Goal: Task Accomplishment & Management: Manage account settings

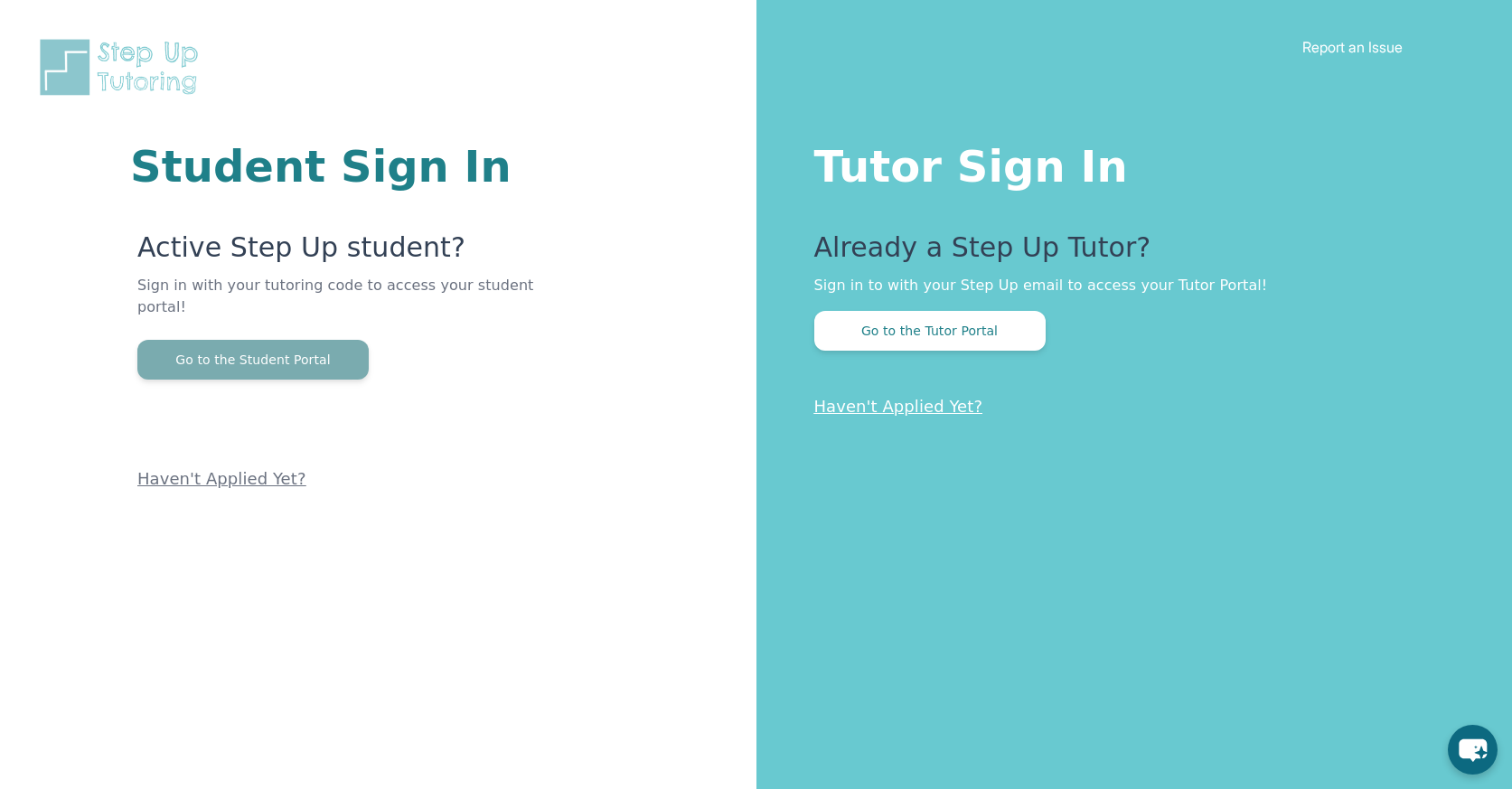
click at [343, 347] on button "Go to the Student Portal" at bounding box center [253, 360] width 231 height 40
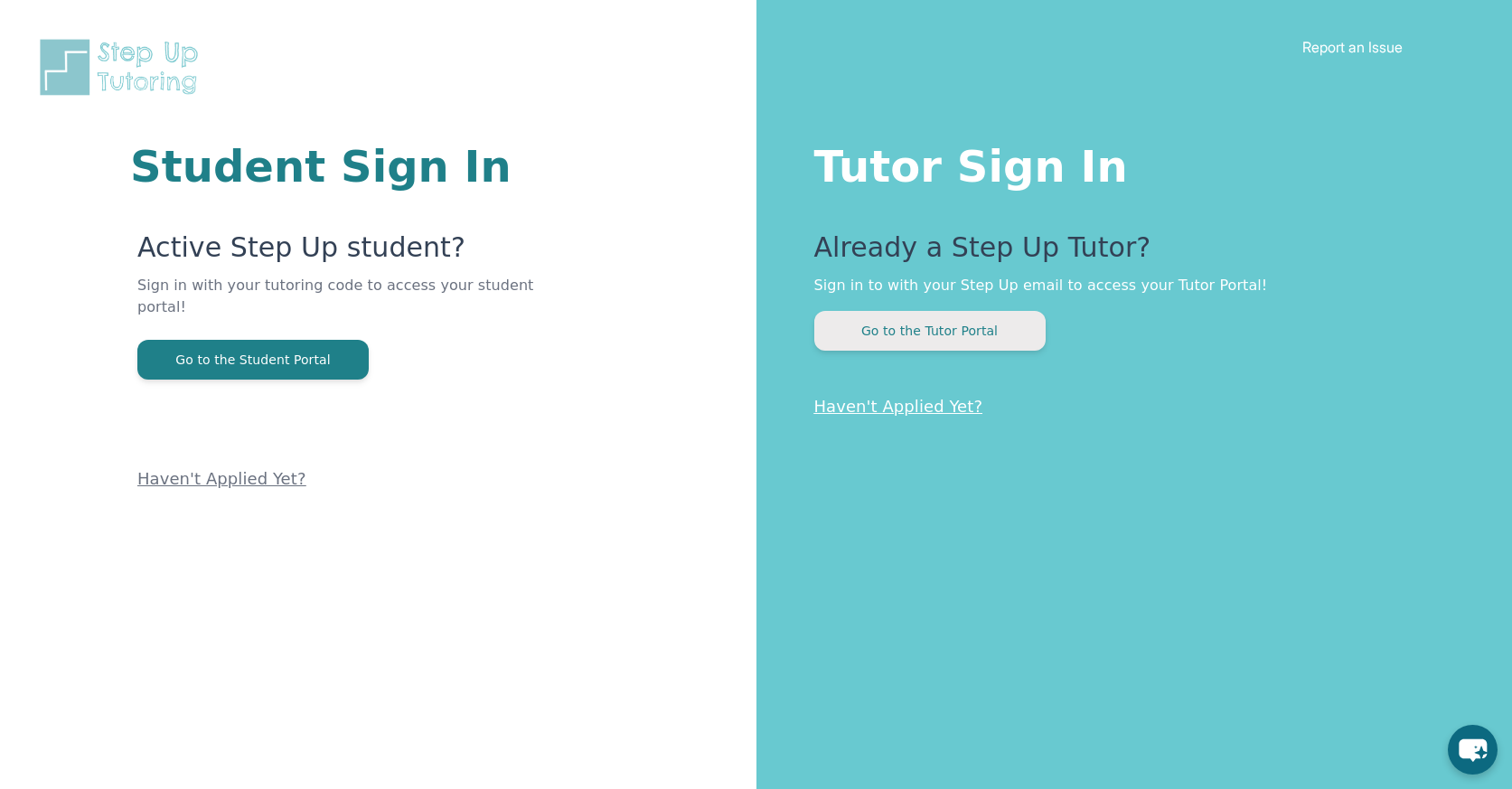
click at [852, 324] on button "Go to the Tutor Portal" at bounding box center [930, 330] width 231 height 40
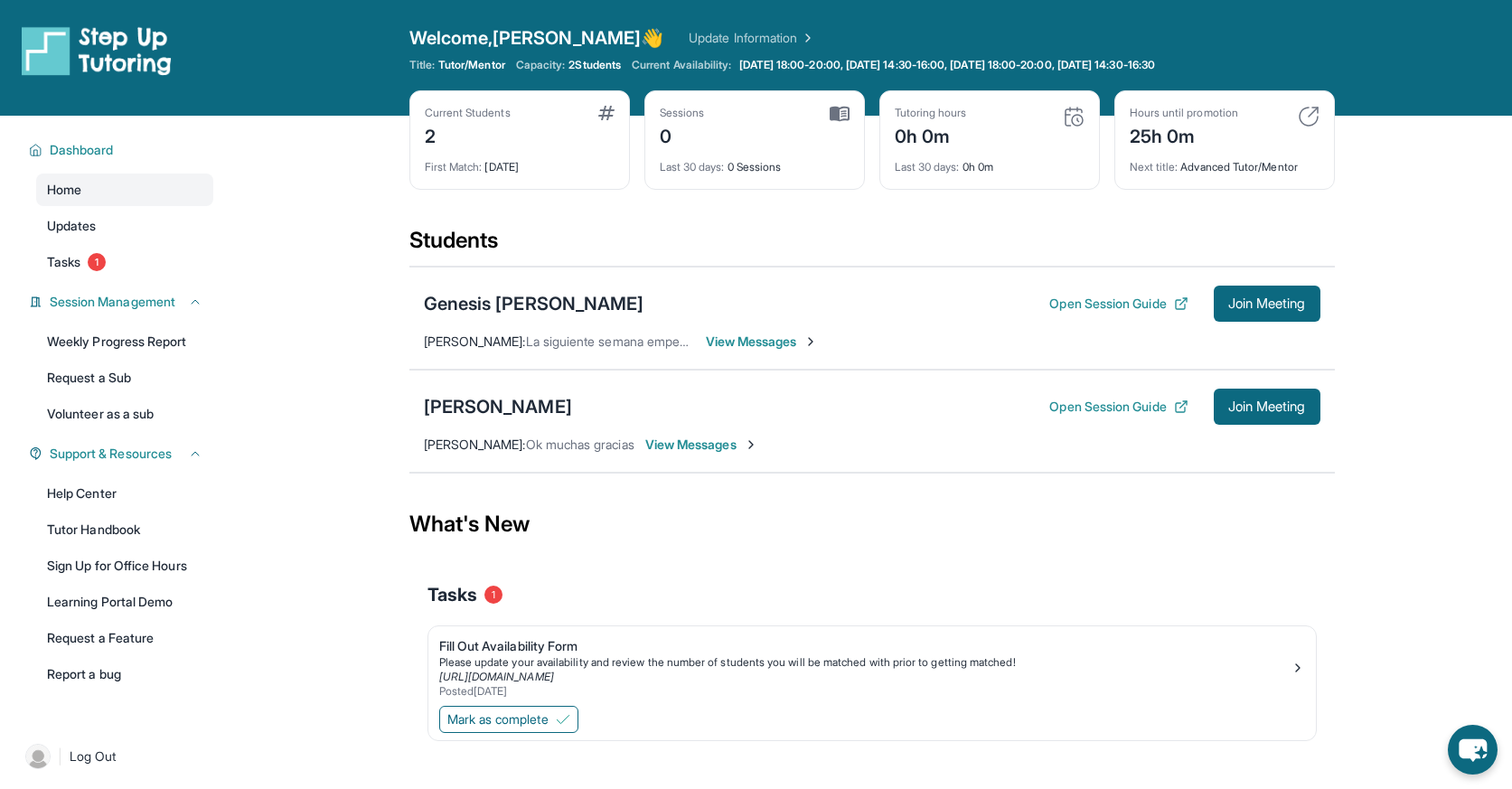
click at [782, 348] on span "View Messages" at bounding box center [762, 341] width 113 height 18
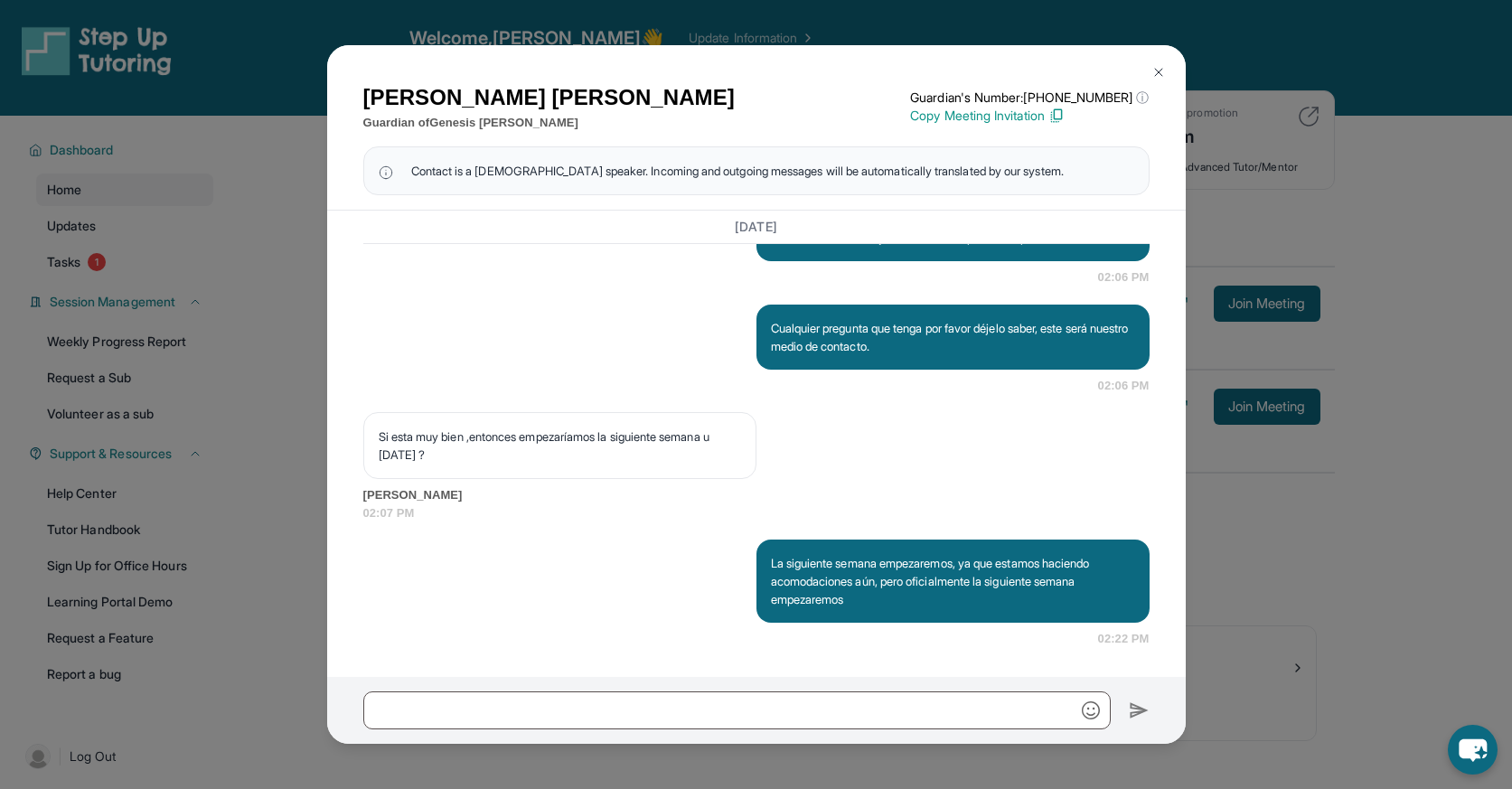
scroll to position [52, 0]
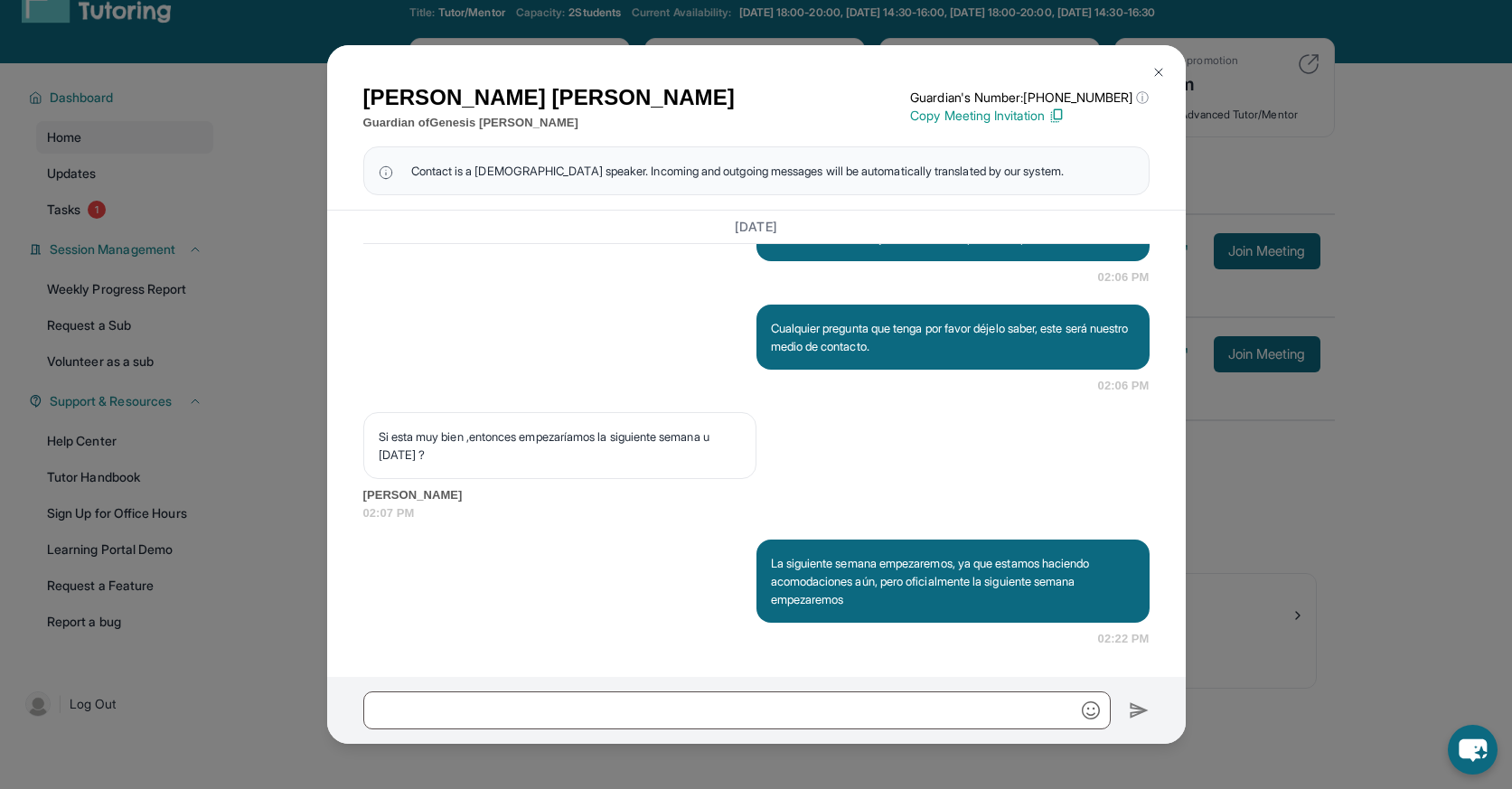
click at [253, 284] on div "[PERSON_NAME] Guardian of Genesis [PERSON_NAME] Guardian's Number: [PHONE_NUMBE…" at bounding box center [756, 394] width 1512 height 789
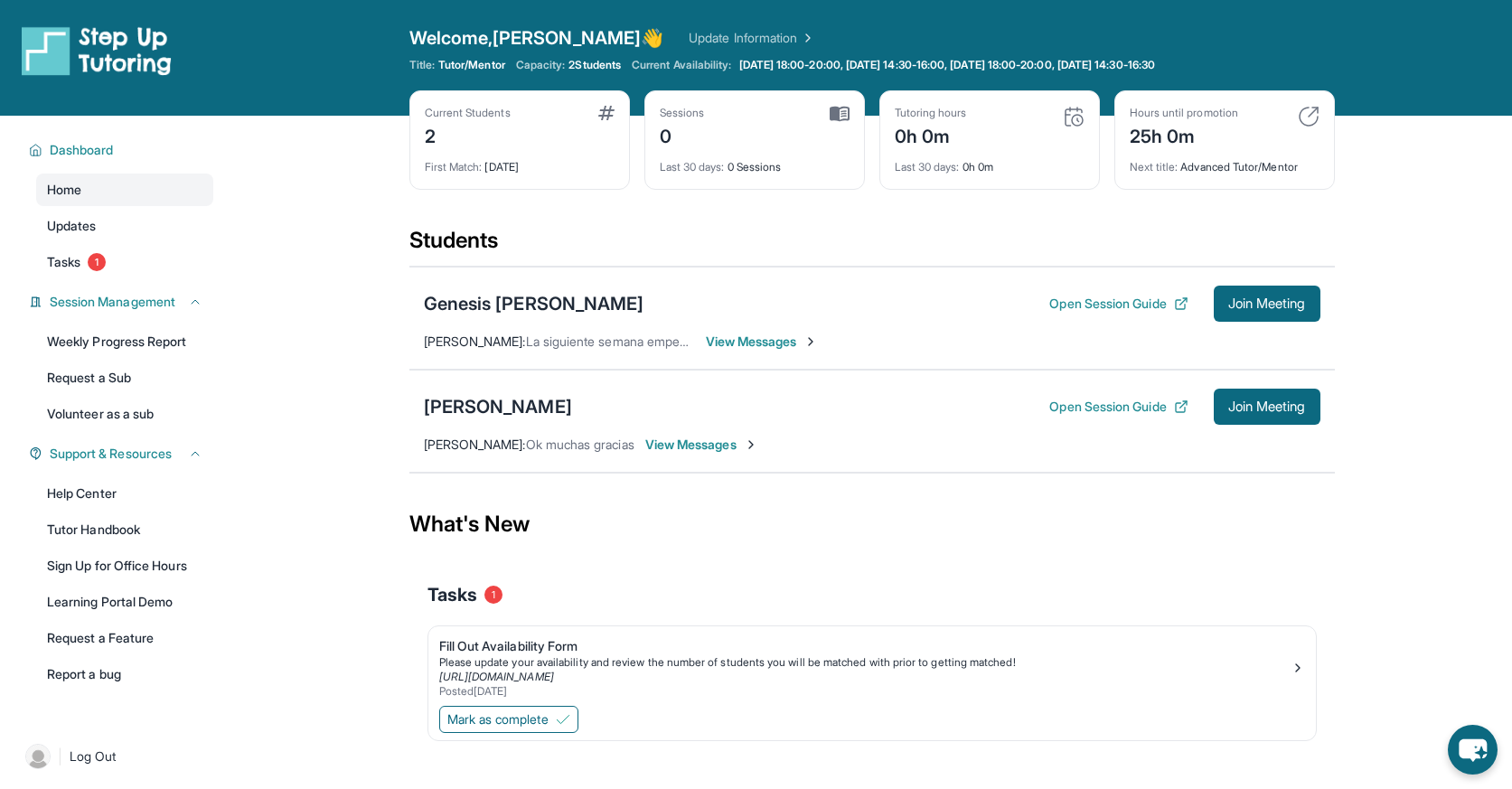
scroll to position [0, 0]
click at [471, 298] on div "Genesis [PERSON_NAME]" at bounding box center [533, 303] width 221 height 25
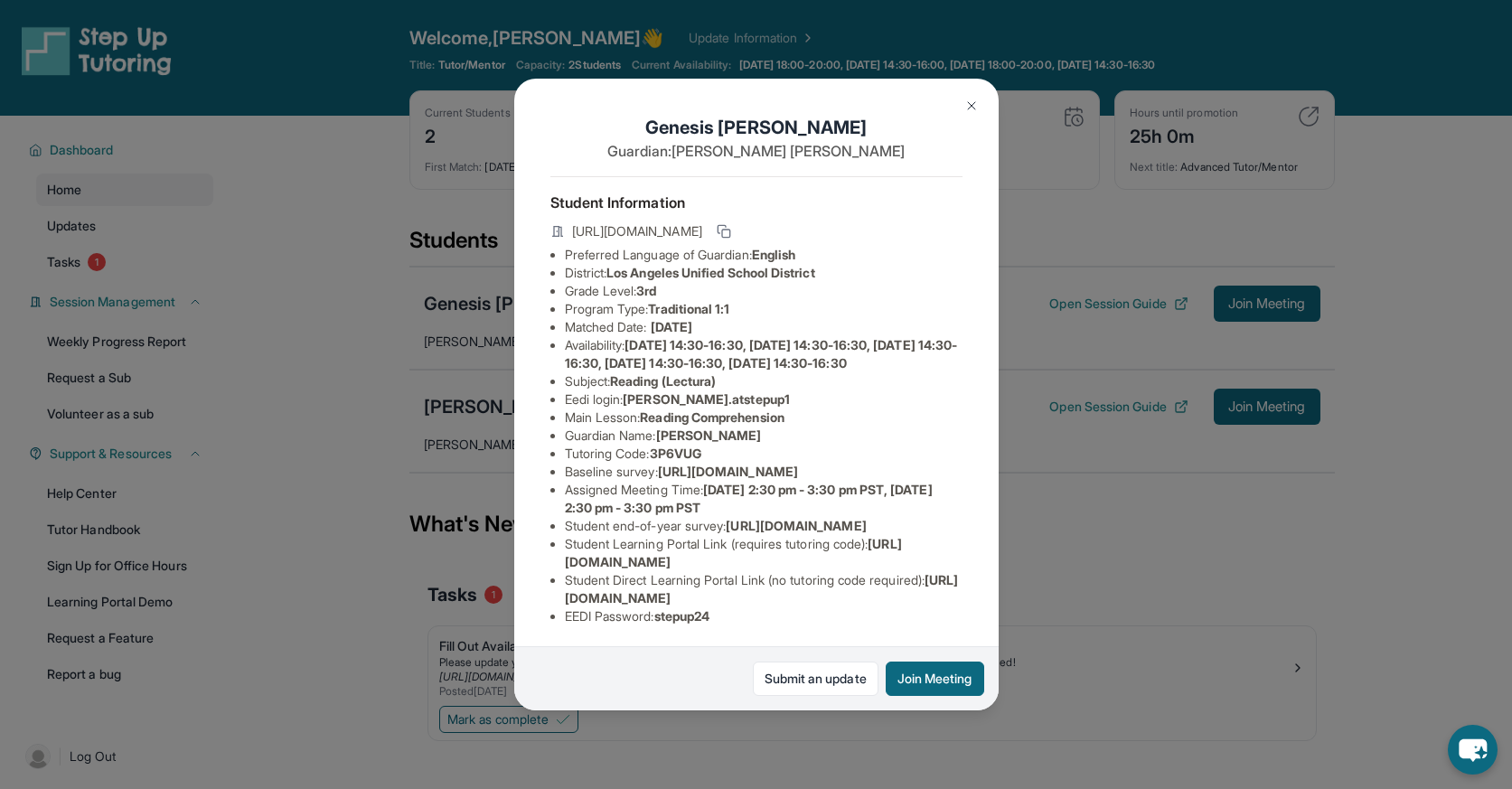
click at [1056, 344] on div "Genesis [PERSON_NAME] Guardian: [PERSON_NAME] Student Information [URL][DOMAIN_…" at bounding box center [756, 394] width 1512 height 789
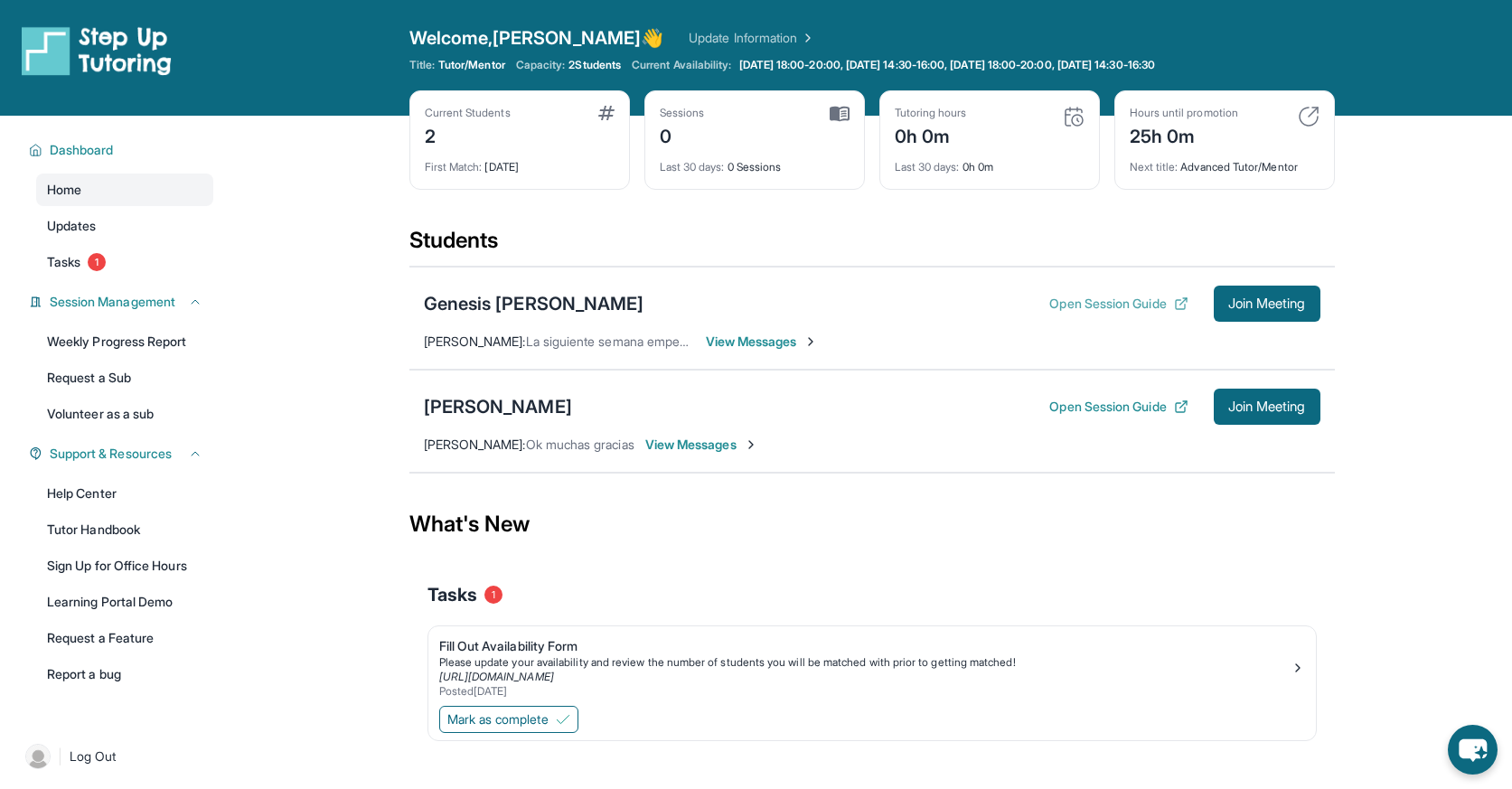
click at [1093, 304] on button "Open Session Guide" at bounding box center [1118, 303] width 138 height 18
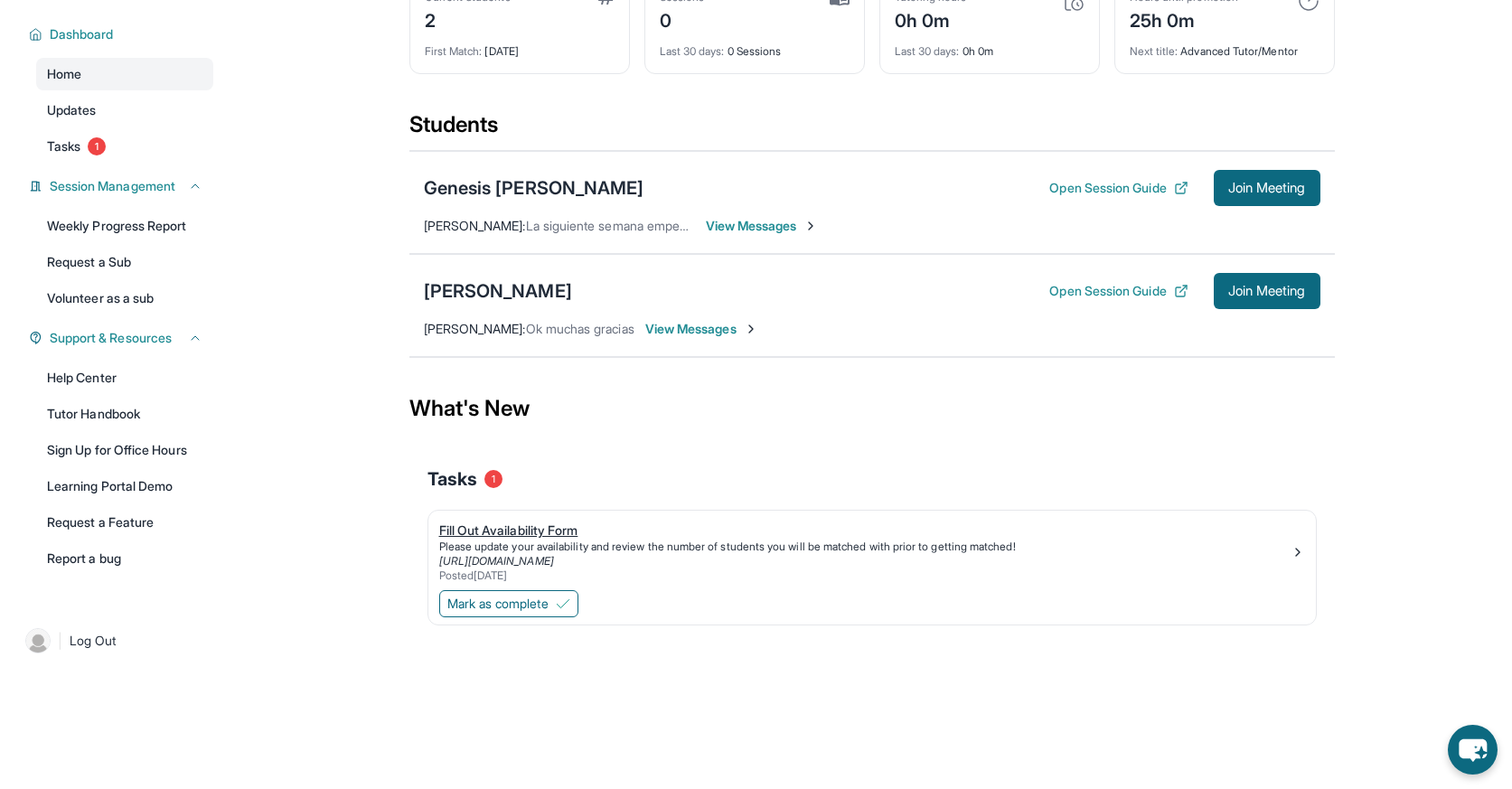
scroll to position [116, 0]
click at [544, 540] on div "Please update your availability and review the number of students you will be m…" at bounding box center [865, 546] width 851 height 15
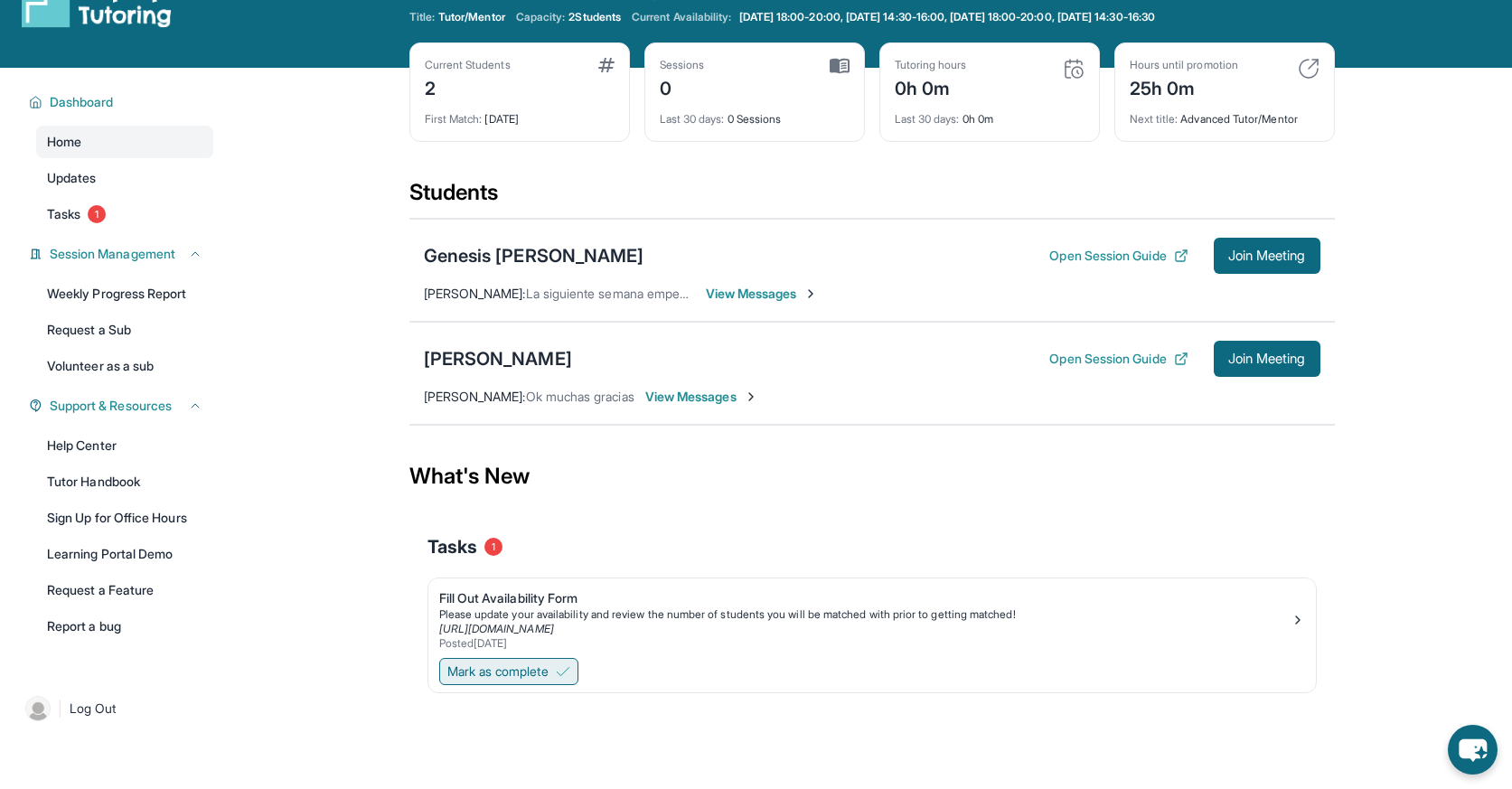
click at [506, 661] on button "Mark as complete" at bounding box center [508, 671] width 139 height 27
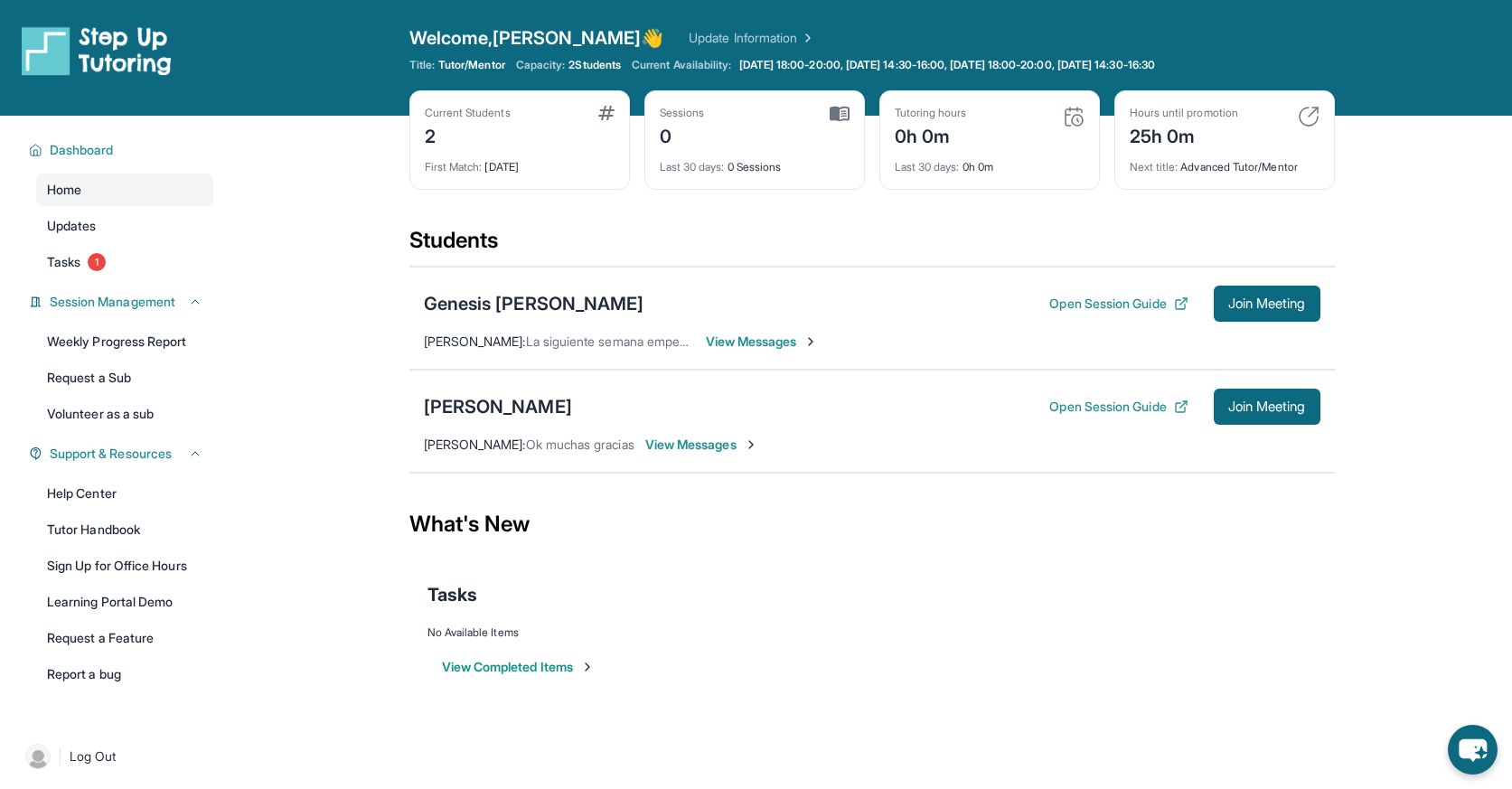
scroll to position [0, 0]
click at [742, 359] on div "Genesis [PERSON_NAME] Open Session Guide Join Meeting [PERSON_NAME] : La siguie…" at bounding box center [872, 318] width 925 height 103
click at [756, 347] on span "View Messages" at bounding box center [762, 341] width 113 height 18
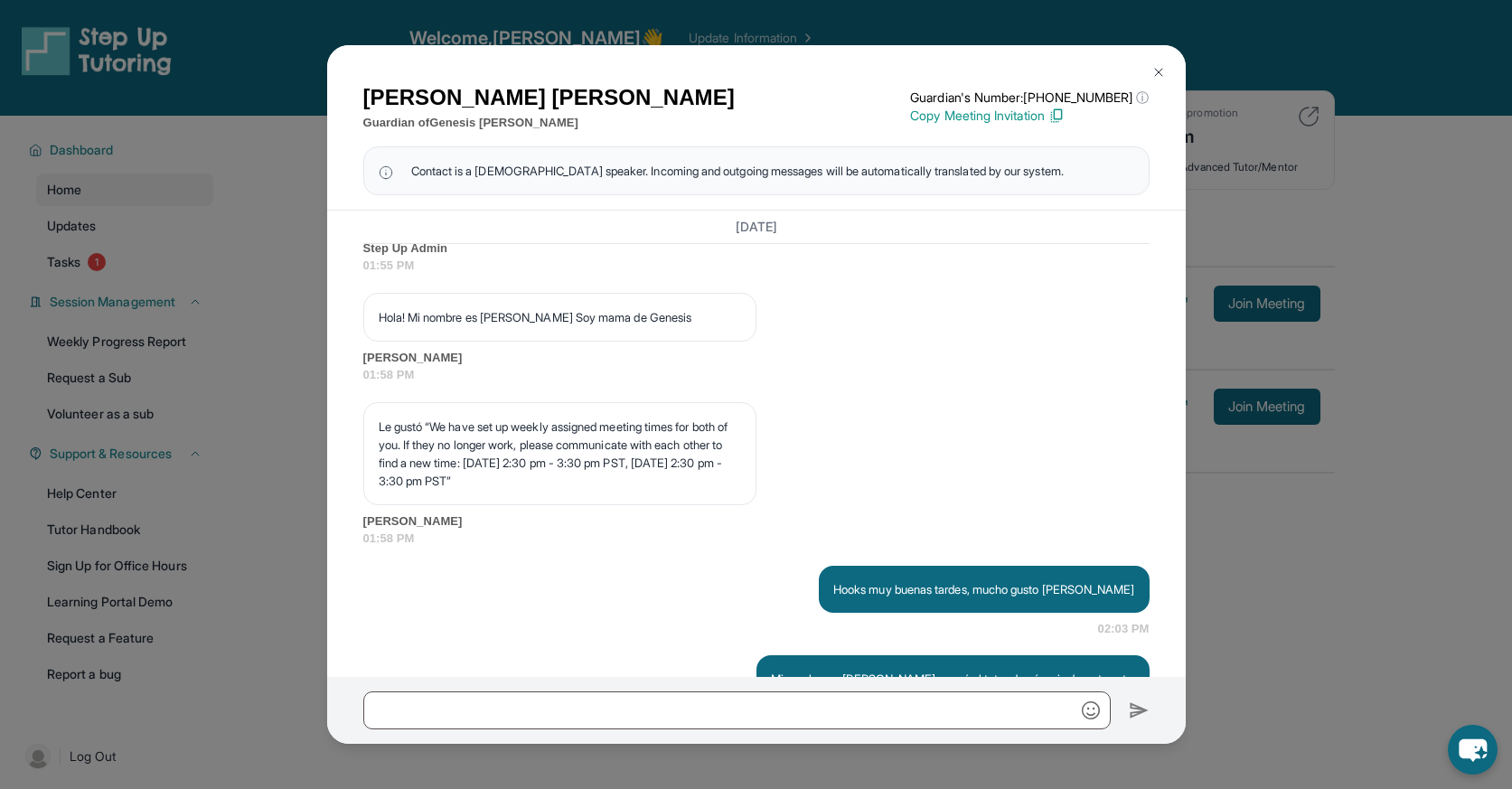
scroll to position [1271, 0]
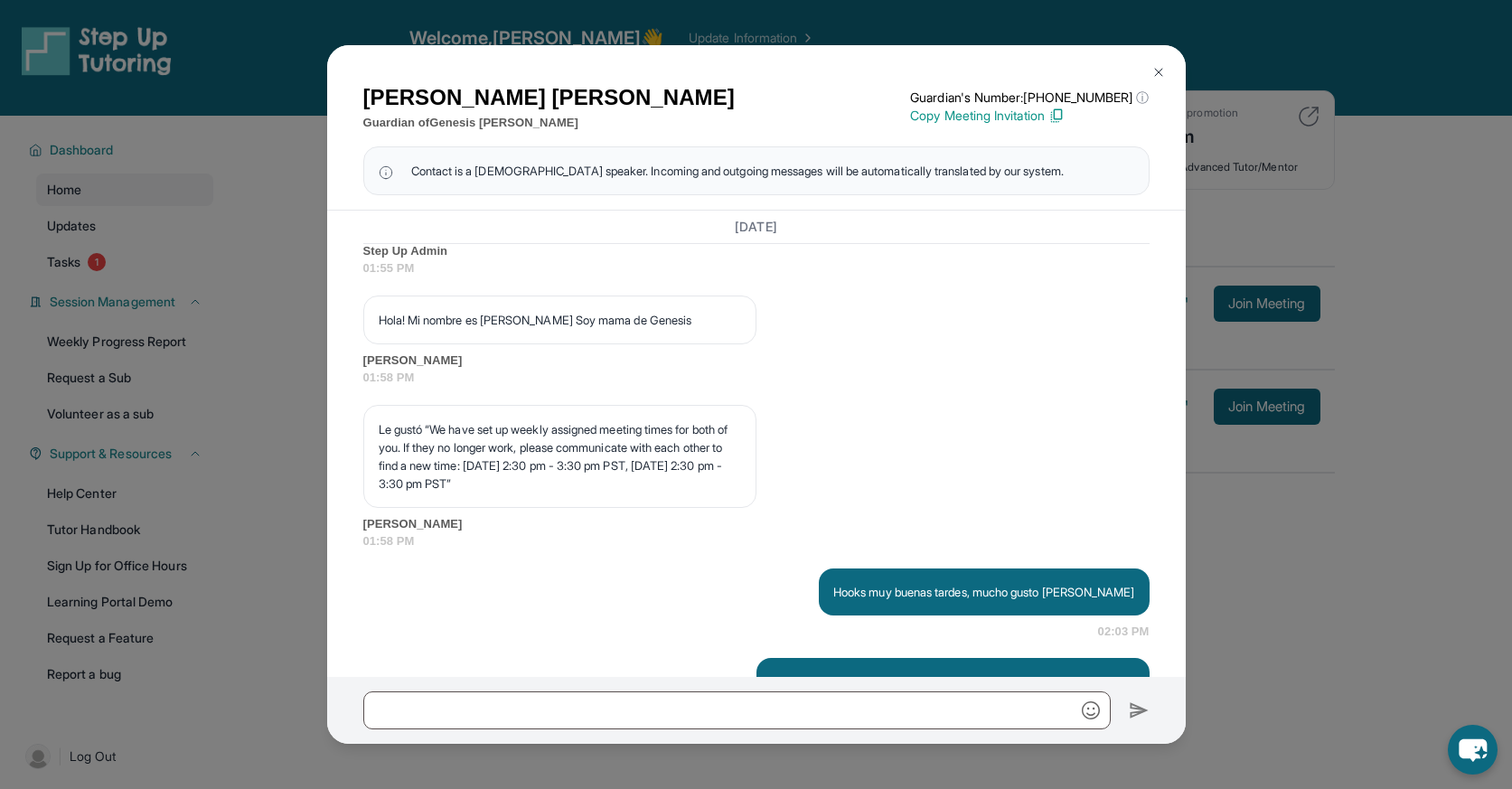
click at [1163, 63] on button at bounding box center [1158, 72] width 36 height 36
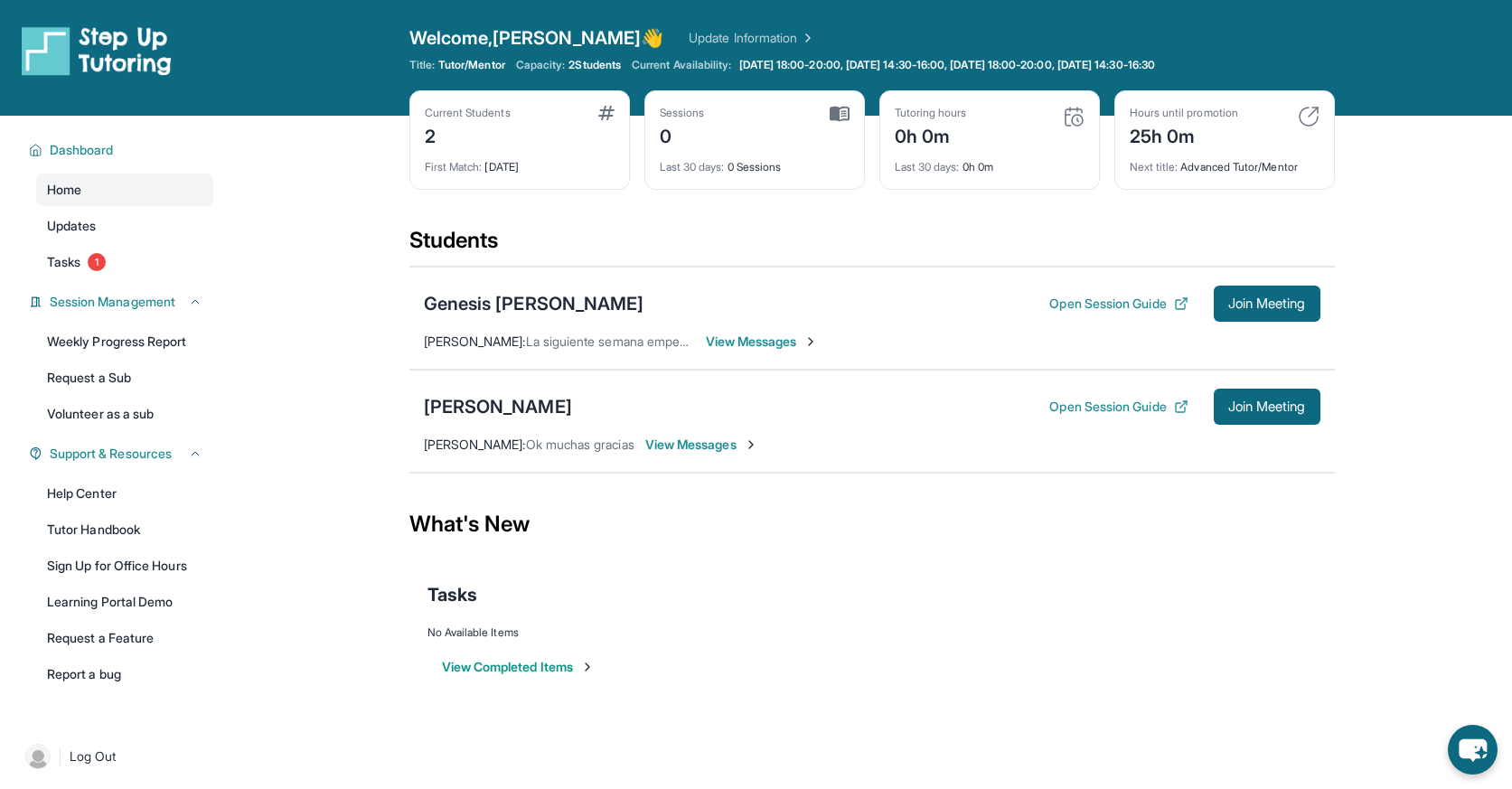
click at [774, 339] on span "View Messages" at bounding box center [762, 341] width 113 height 18
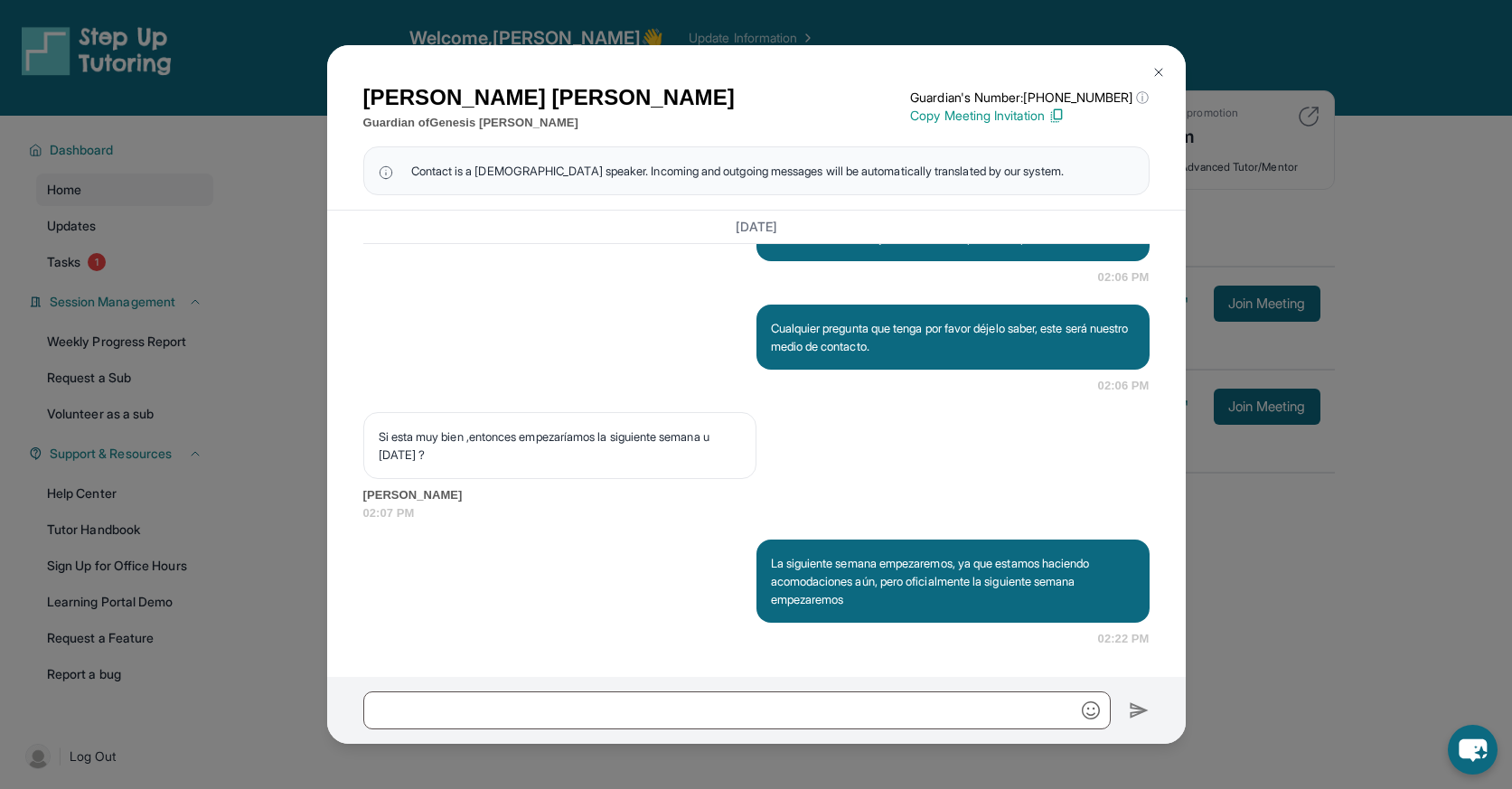
scroll to position [1758, 0]
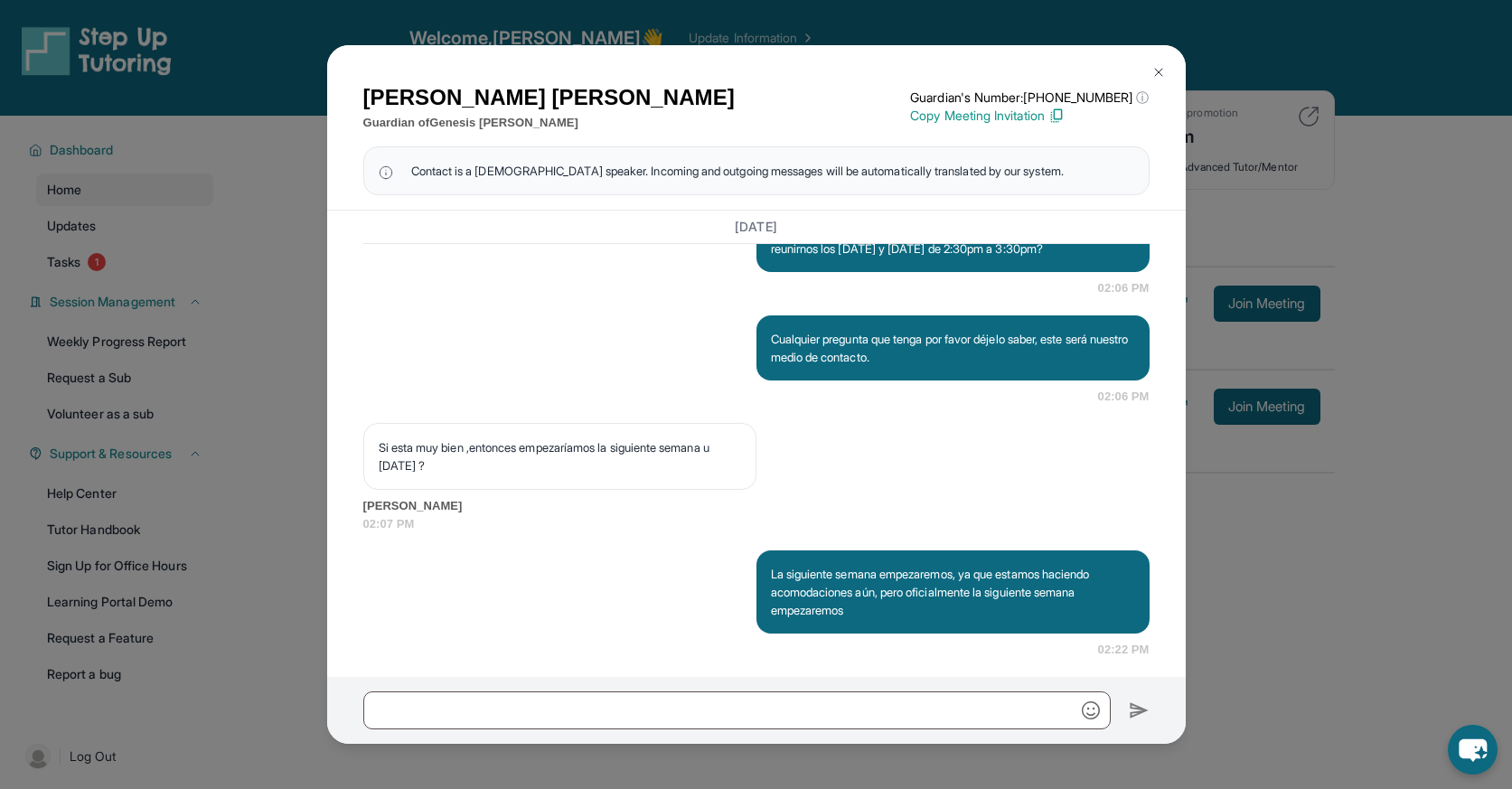
click at [315, 377] on div "[PERSON_NAME] Guardian of Genesis [PERSON_NAME] Guardian's Number: [PHONE_NUMBE…" at bounding box center [756, 394] width 1512 height 789
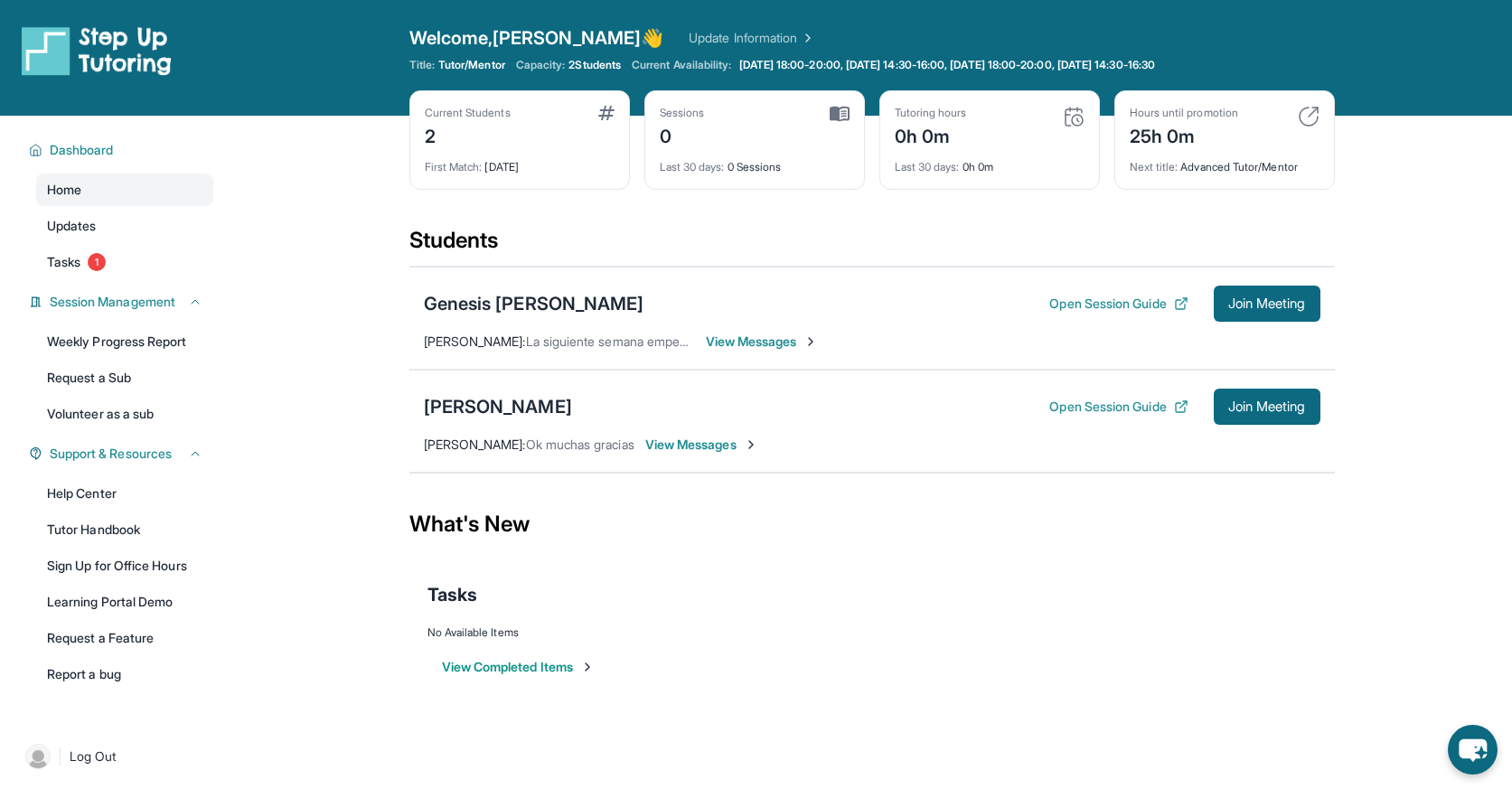
click at [779, 326] on div "Genesis [PERSON_NAME] Open Session Guide Join Meeting [PERSON_NAME] : La siguie…" at bounding box center [872, 318] width 925 height 103
click at [146, 261] on link "Tasks 1" at bounding box center [124, 261] width 177 height 32
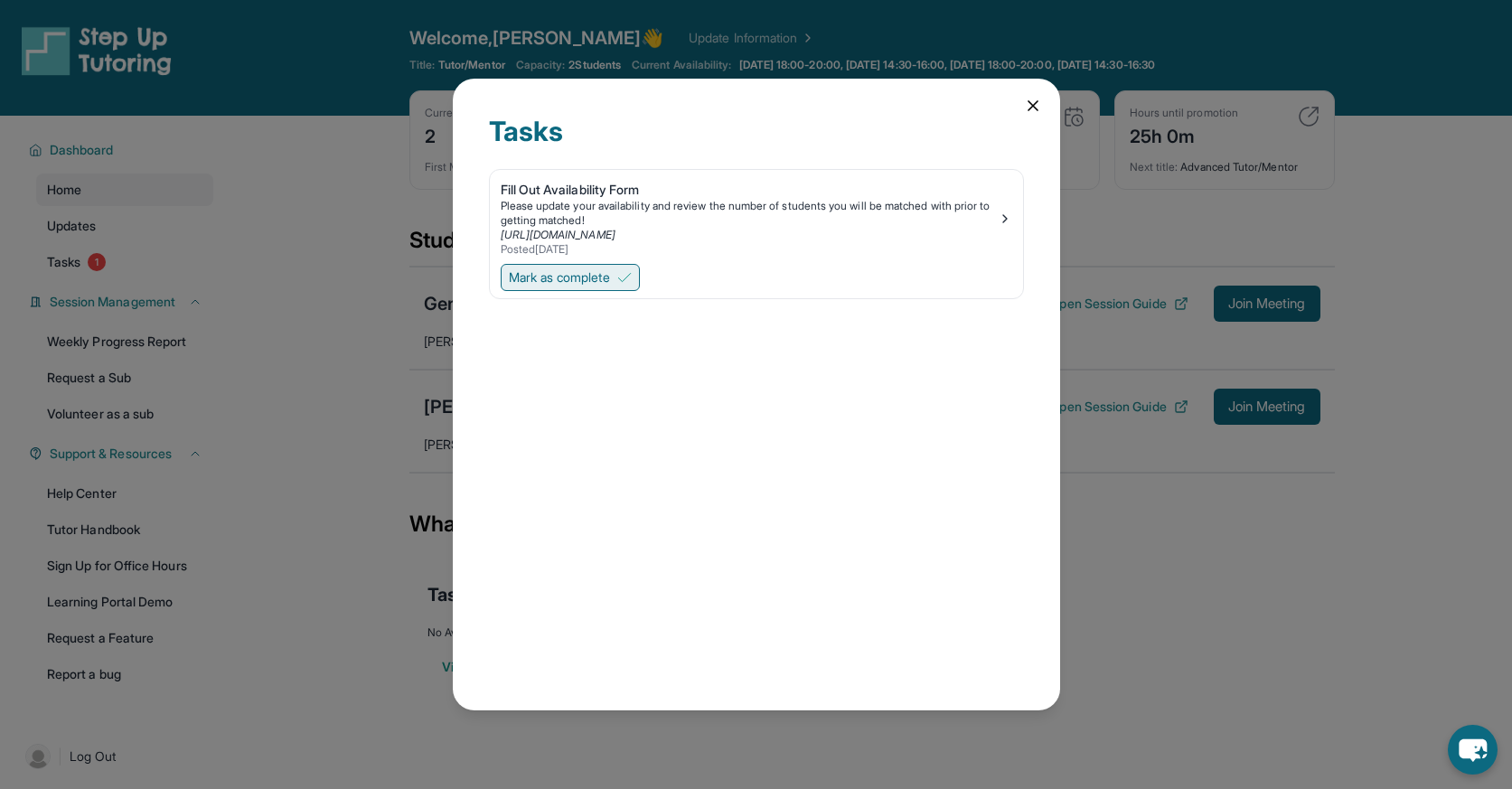
click at [533, 276] on span "Mark as complete" at bounding box center [560, 277] width 101 height 18
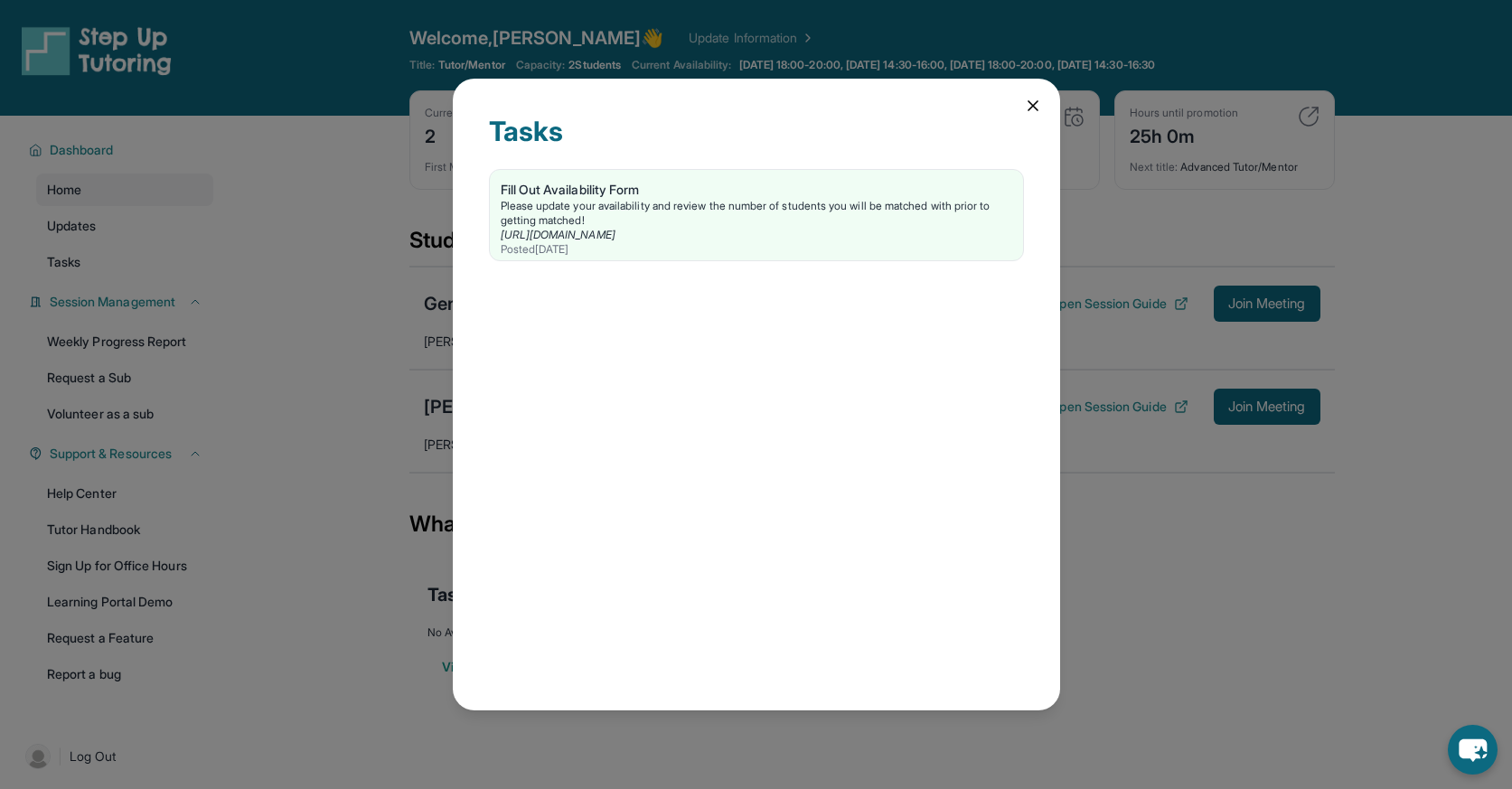
click at [1027, 106] on icon at bounding box center [1033, 106] width 18 height 18
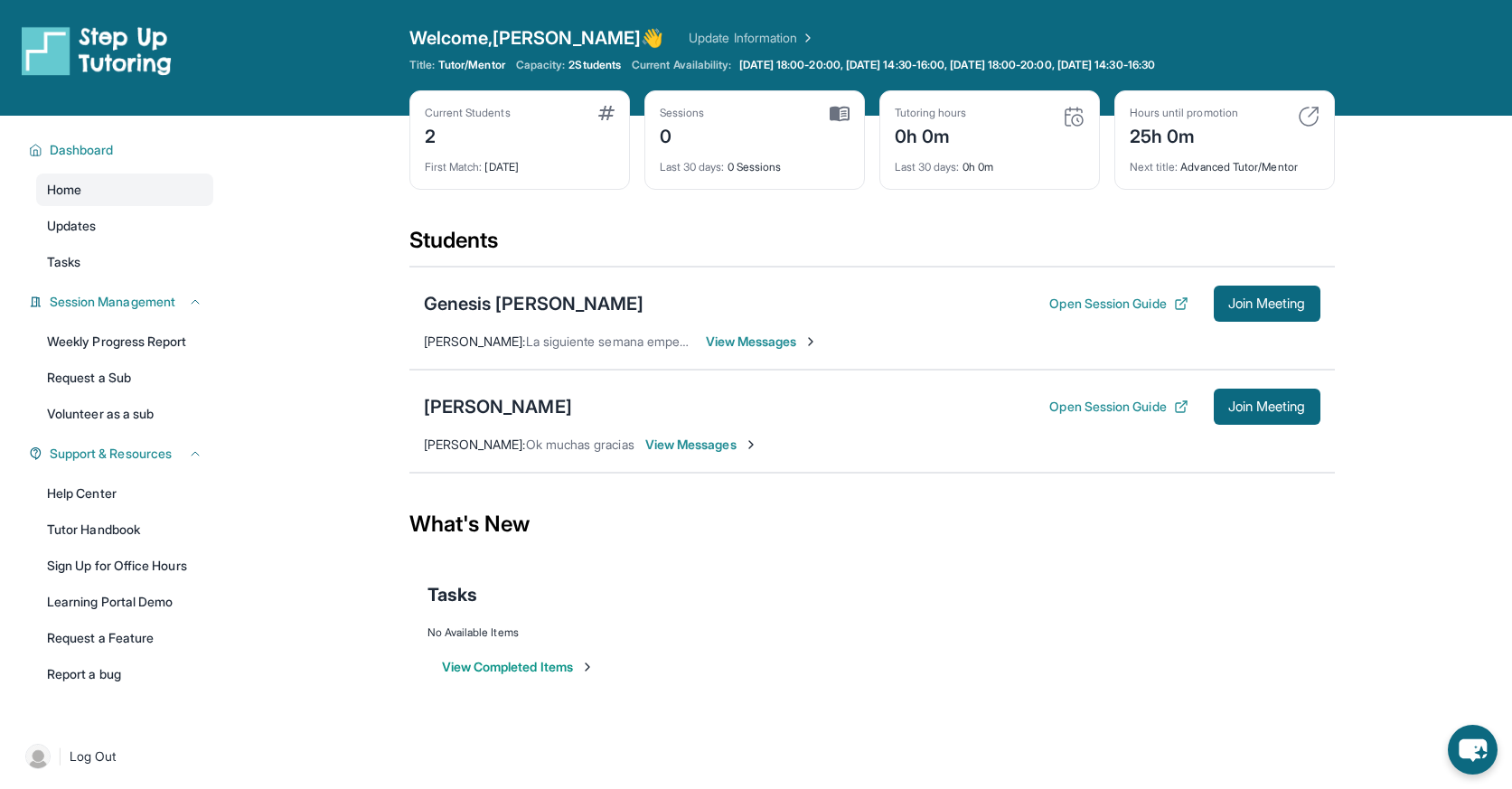
scroll to position [0, 0]
